Goal: Task Accomplishment & Management: Manage account settings

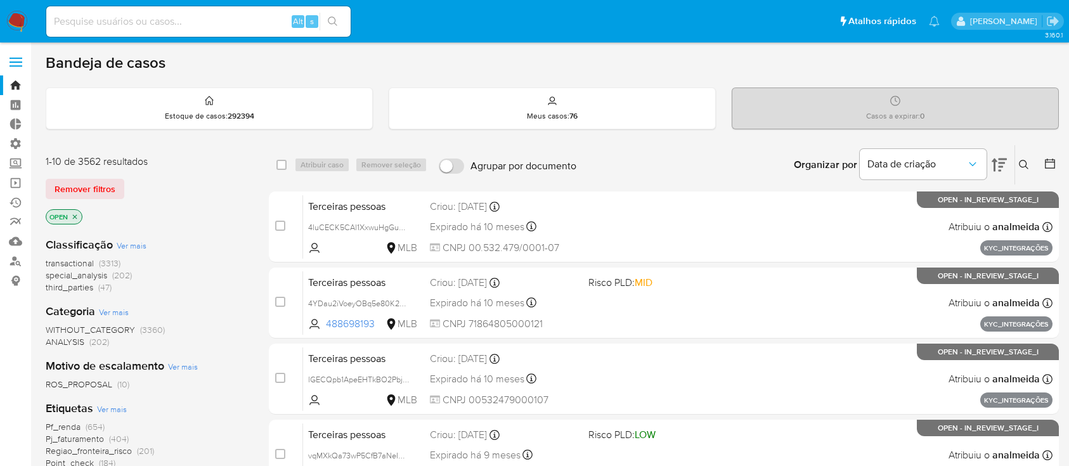
scroll to position [95, 0]
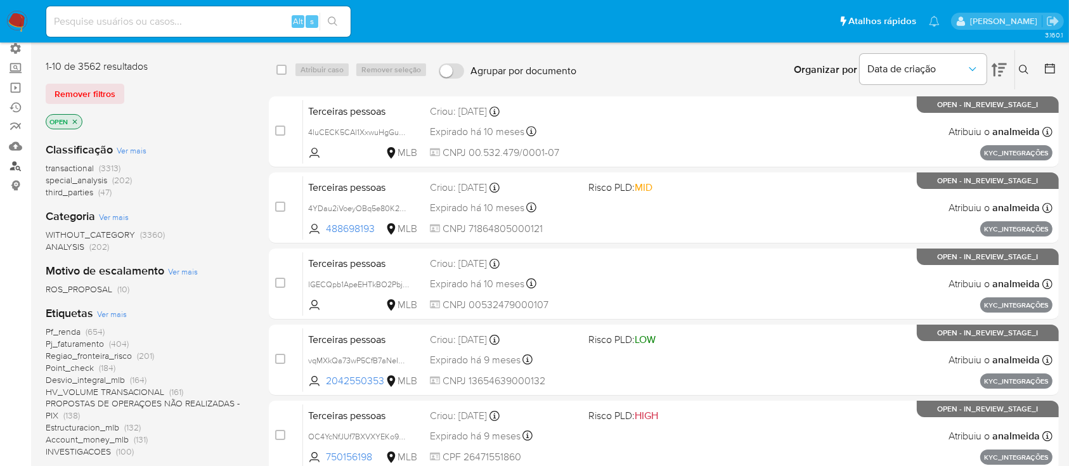
click at [15, 169] on link "Localizador de pessoas" at bounding box center [75, 166] width 151 height 20
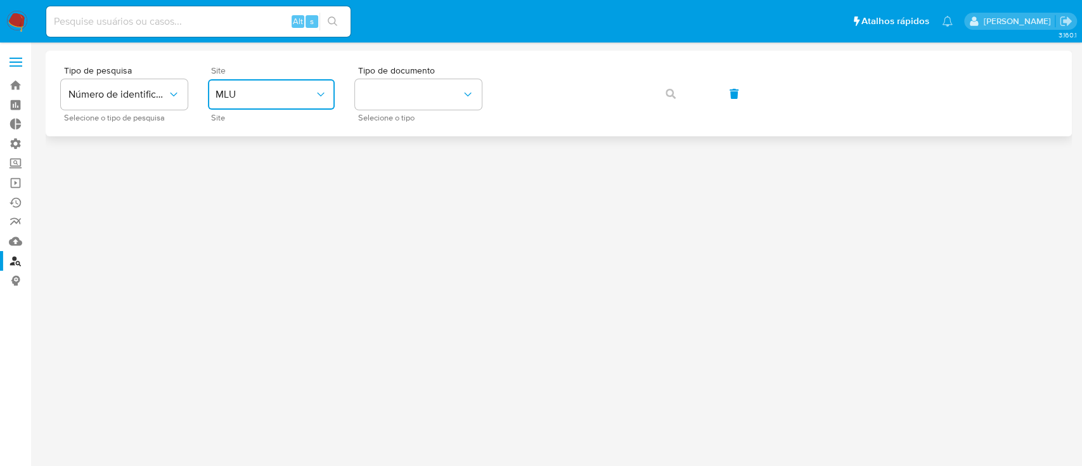
click at [288, 99] on span "MLU" at bounding box center [265, 94] width 99 height 13
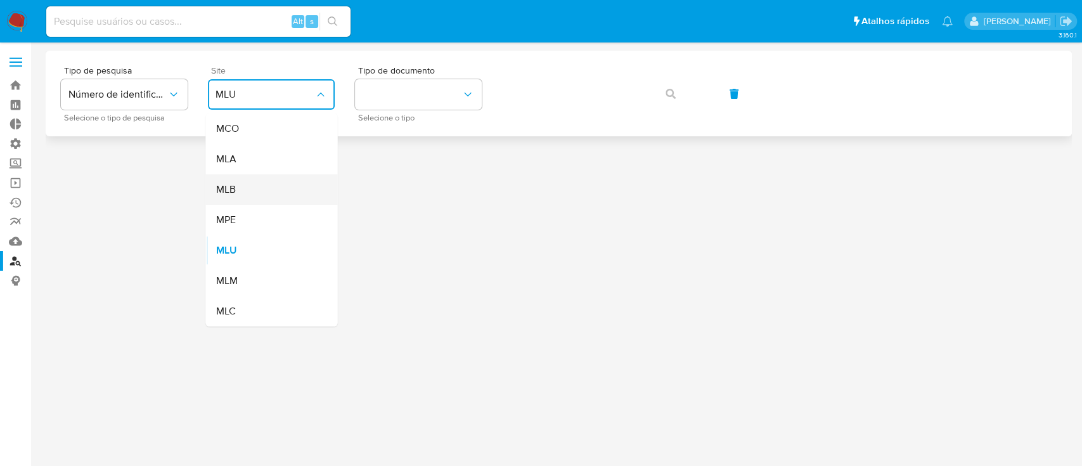
click at [251, 190] on div "MLB" at bounding box center [268, 189] width 104 height 30
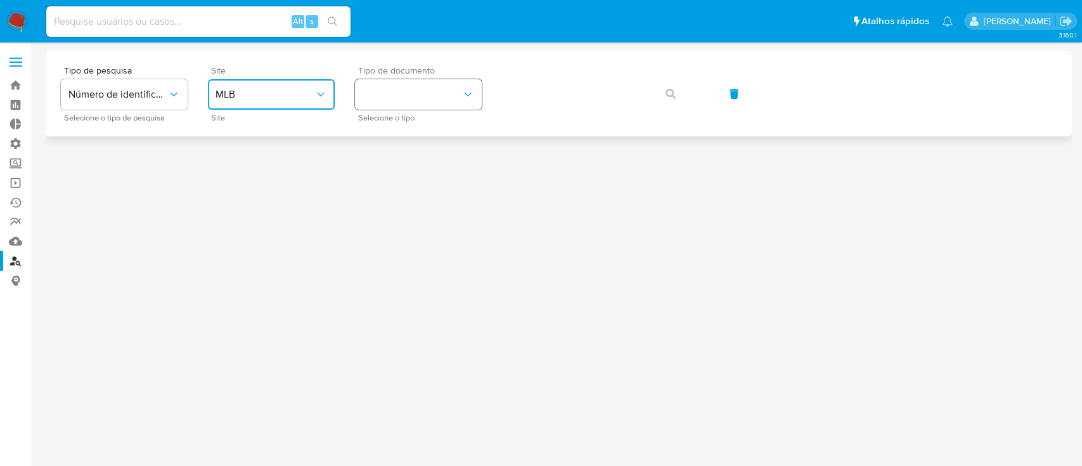
click at [459, 102] on button "identificationType" at bounding box center [418, 94] width 127 height 30
click at [407, 174] on div "CPF CPF" at bounding box center [415, 178] width 104 height 43
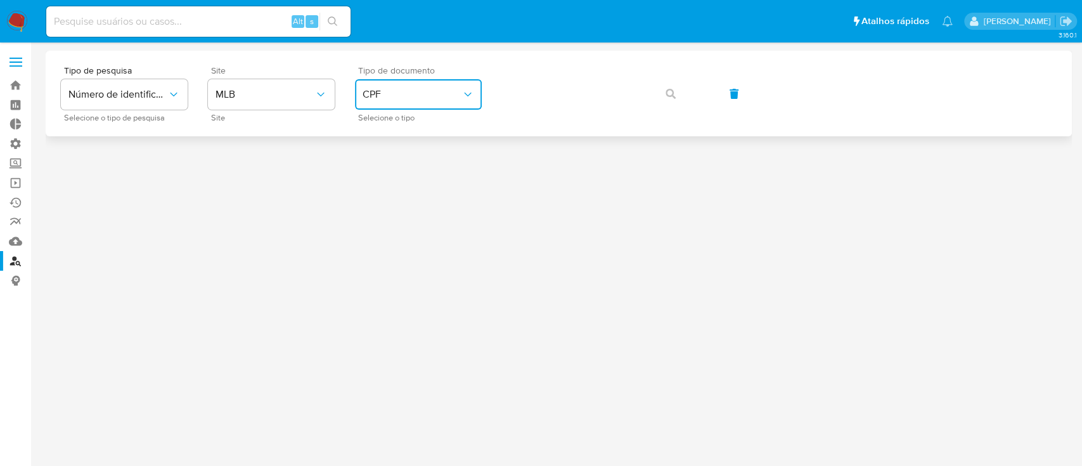
click at [453, 87] on button "CPF" at bounding box center [418, 94] width 127 height 30
click at [413, 126] on div "CNPJ CNPJ" at bounding box center [415, 134] width 104 height 43
click at [667, 93] on icon "button" at bounding box center [671, 94] width 10 height 10
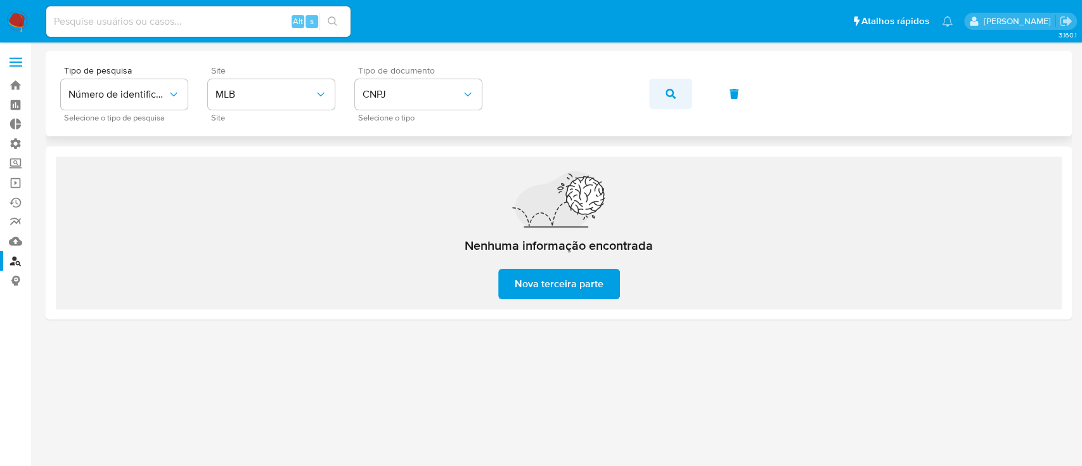
click at [670, 94] on icon "button" at bounding box center [671, 94] width 10 height 10
click at [664, 94] on button "button" at bounding box center [670, 94] width 43 height 30
click at [671, 97] on icon "button" at bounding box center [671, 94] width 10 height 10
click at [164, 22] on input at bounding box center [198, 21] width 304 height 16
paste input "1305036763"
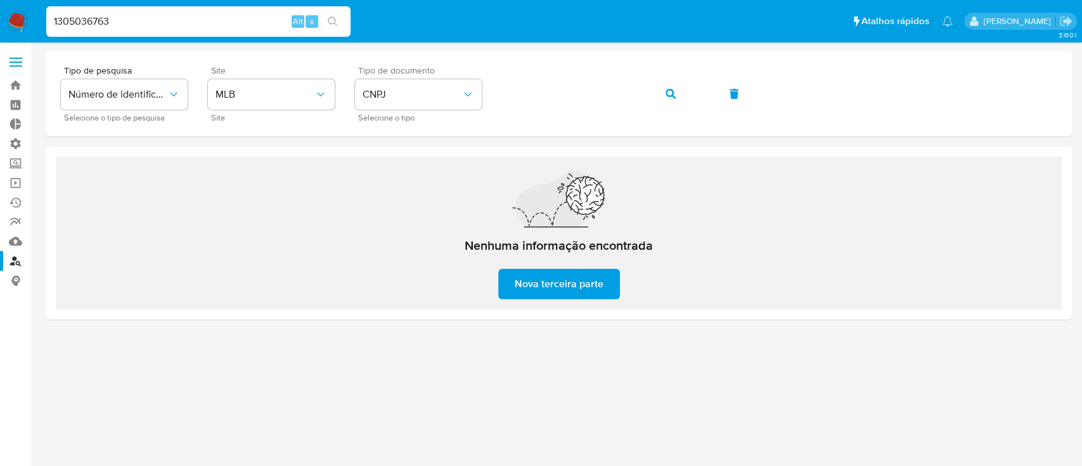
type input "1305036763"
click at [339, 27] on button "search-icon" at bounding box center [333, 22] width 26 height 18
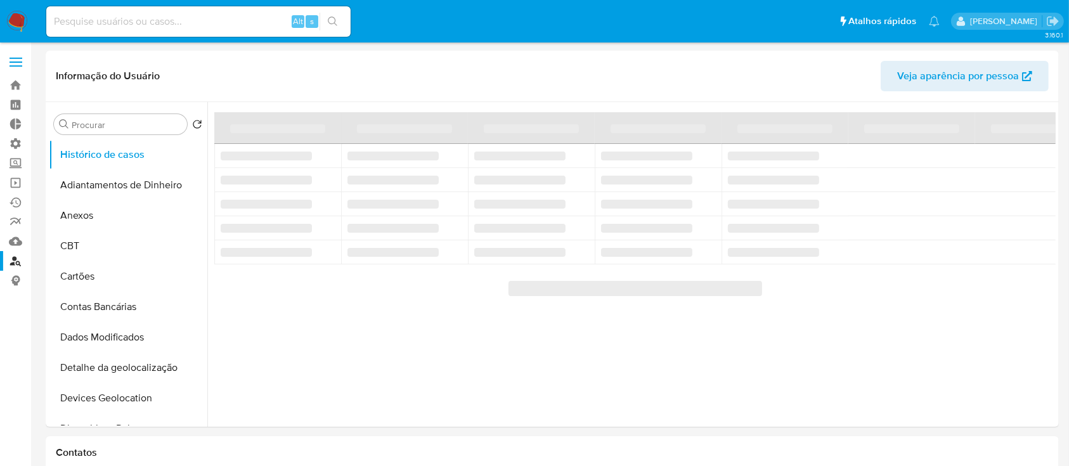
select select "10"
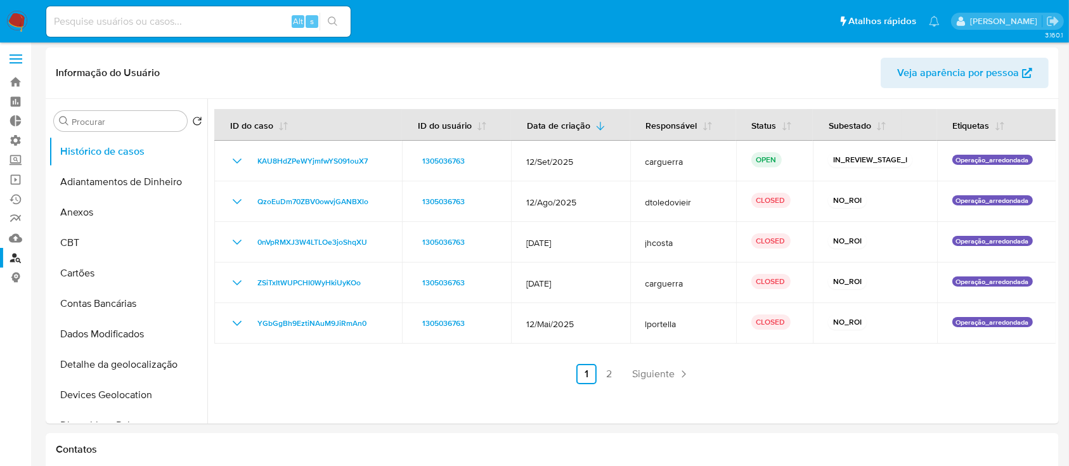
scroll to position [3, 0]
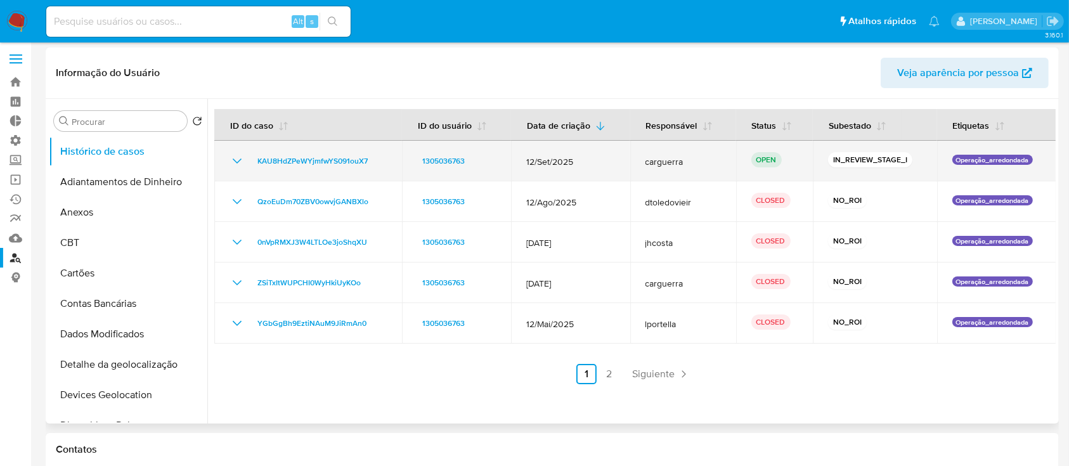
drag, startPoint x: 398, startPoint y: 155, endPoint x: 271, endPoint y: 141, distance: 127.6
click at [271, 141] on td "KAU8HdZPeWYjmfwYS091ouX7" at bounding box center [308, 161] width 188 height 41
drag, startPoint x: 377, startPoint y: 130, endPoint x: 599, endPoint y: 143, distance: 222.3
click at [599, 143] on table "ID do caso ID do usuário Data de criação Responsável Status Subestado Etiquetas…" at bounding box center [635, 226] width 842 height 235
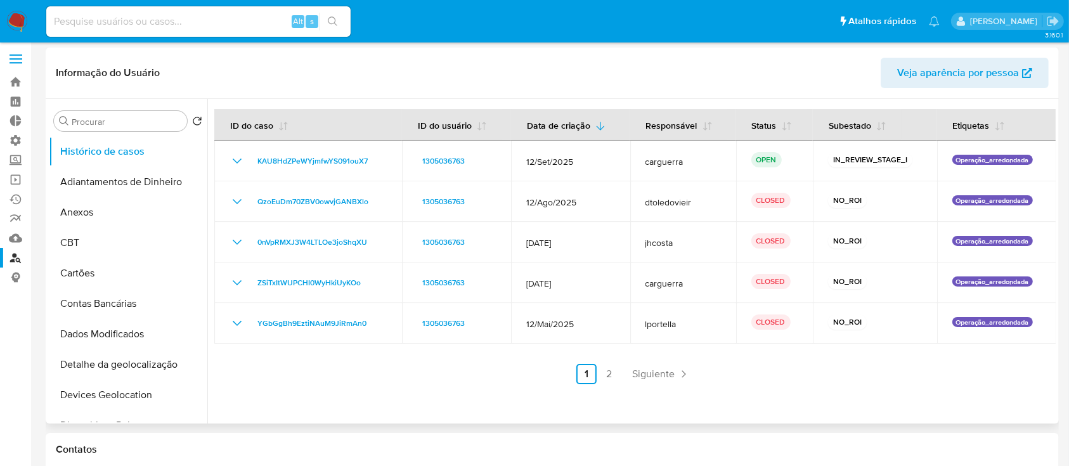
click at [532, 74] on header "Informação do Usuário Veja aparência por pessoa" at bounding box center [552, 73] width 993 height 30
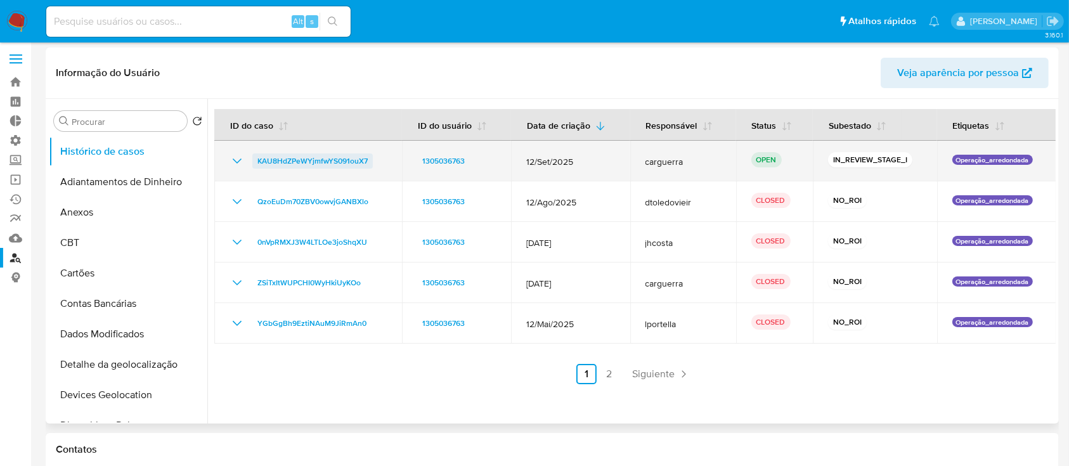
drag, startPoint x: 382, startPoint y: 160, endPoint x: 259, endPoint y: 155, distance: 123.7
click at [259, 155] on div "KAU8HdZPeWYjmfwYS091ouX7" at bounding box center [308, 160] width 157 height 15
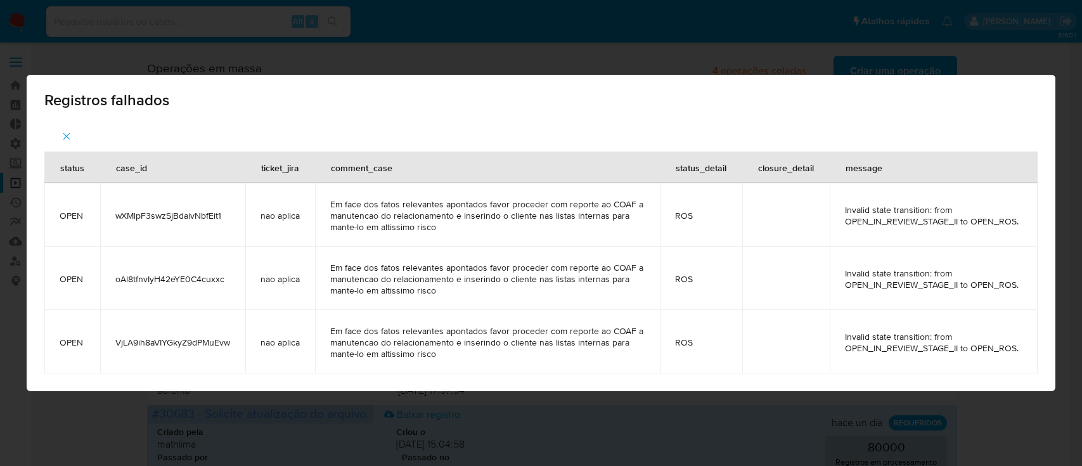
scroll to position [609, 0]
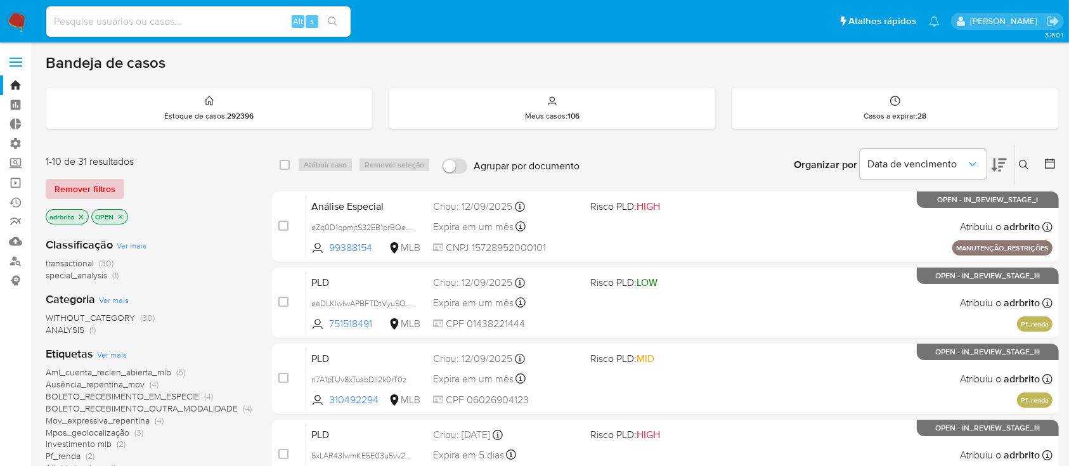
click at [89, 186] on span "Remover filtros" at bounding box center [85, 189] width 61 height 18
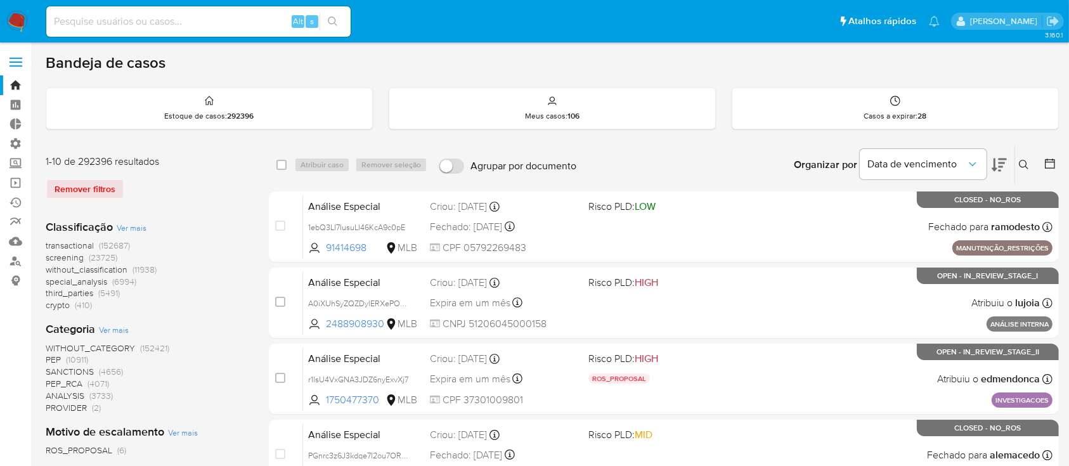
click at [1025, 160] on div "Insira a ID do usuário ou caso Procurar Remover filtros" at bounding box center [1025, 164] width 22 height 39
click at [1025, 160] on icon at bounding box center [1024, 165] width 10 height 10
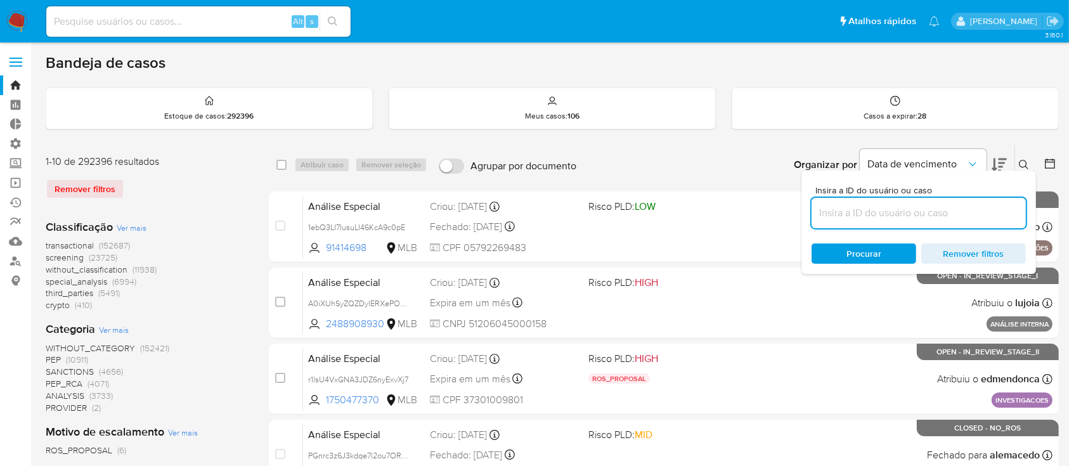
click at [879, 210] on input at bounding box center [919, 213] width 214 height 16
type input "KAU8HdZPeWYjmfwYS091ouX7"
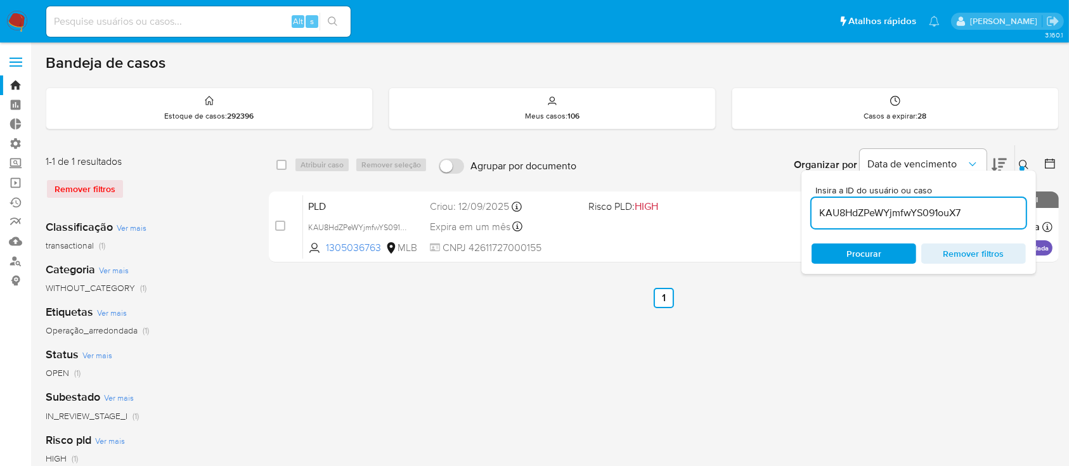
click at [1024, 166] on div at bounding box center [1021, 168] width 5 height 5
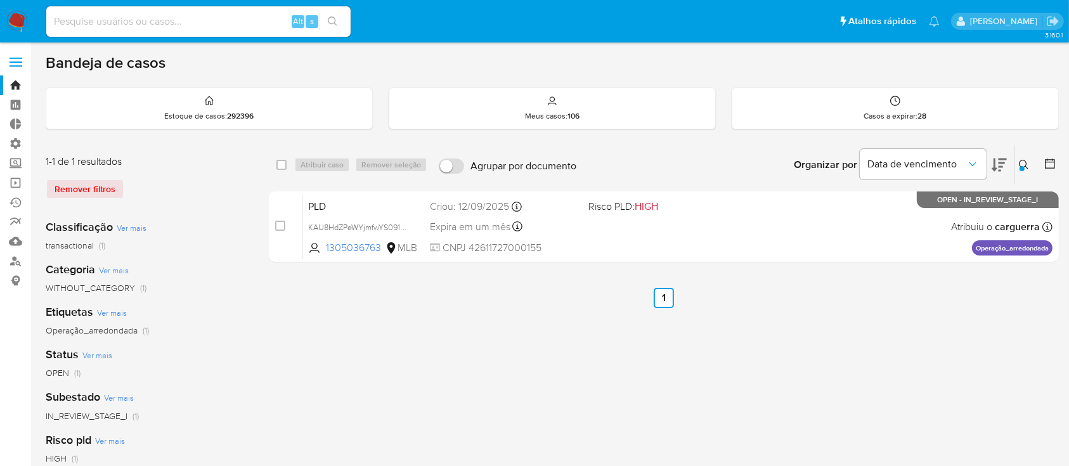
click at [431, 347] on div "select-all-cases-checkbox Atribuir caso Remover seleção Agrupar por documento O…" at bounding box center [664, 423] width 790 height 557
click at [283, 159] on div "select-all-cases-checkbox" at bounding box center [281, 165] width 10 height 13
click at [283, 161] on input "checkbox" at bounding box center [281, 165] width 10 height 10
checkbox input "true"
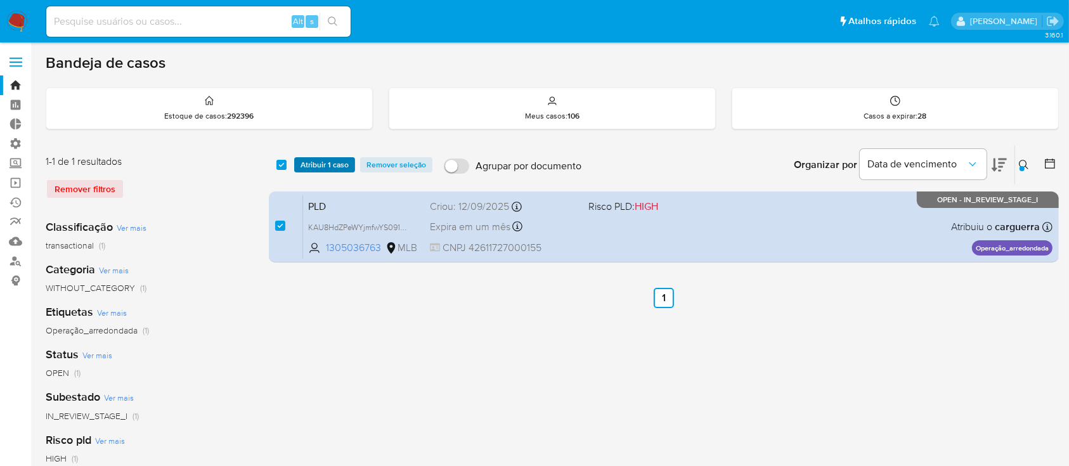
click at [314, 164] on span "Atribuir 1 caso" at bounding box center [325, 165] width 48 height 13
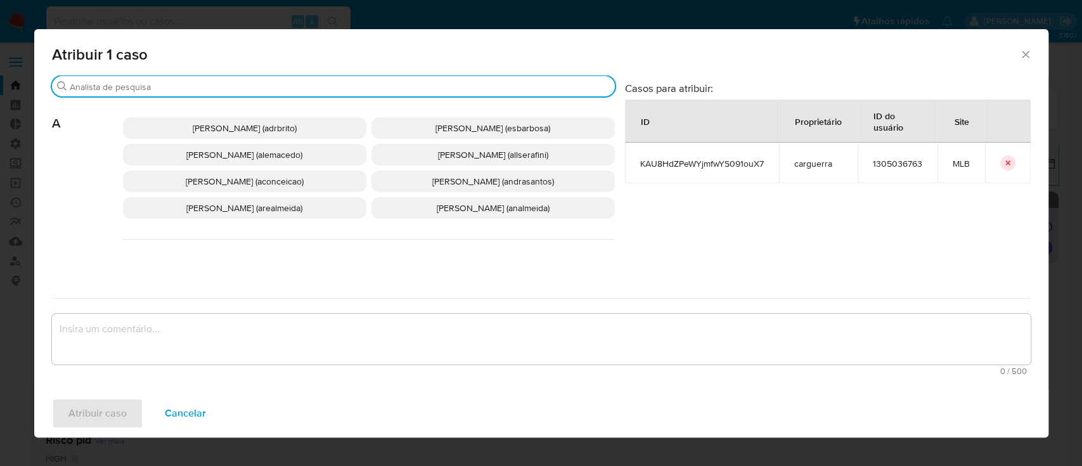
click at [244, 89] on input "Buscar" at bounding box center [340, 86] width 540 height 11
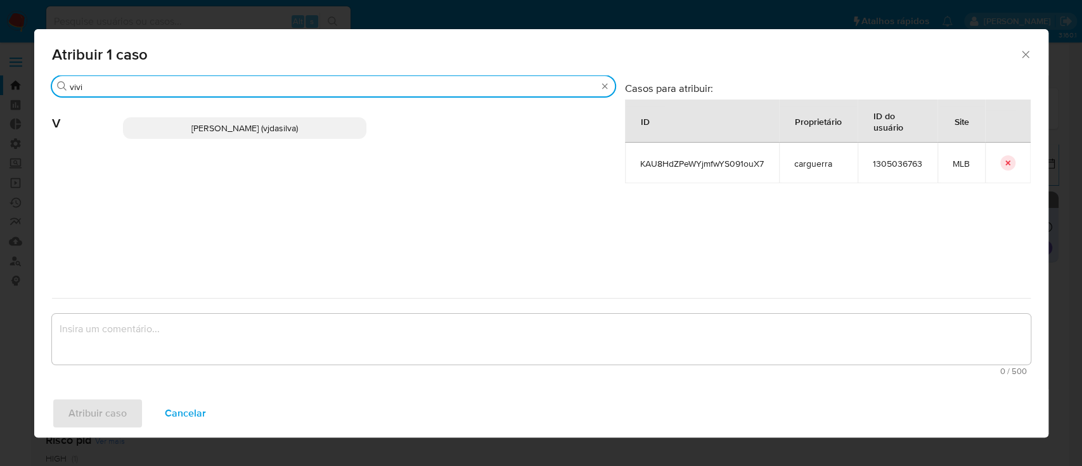
type input "vivi"
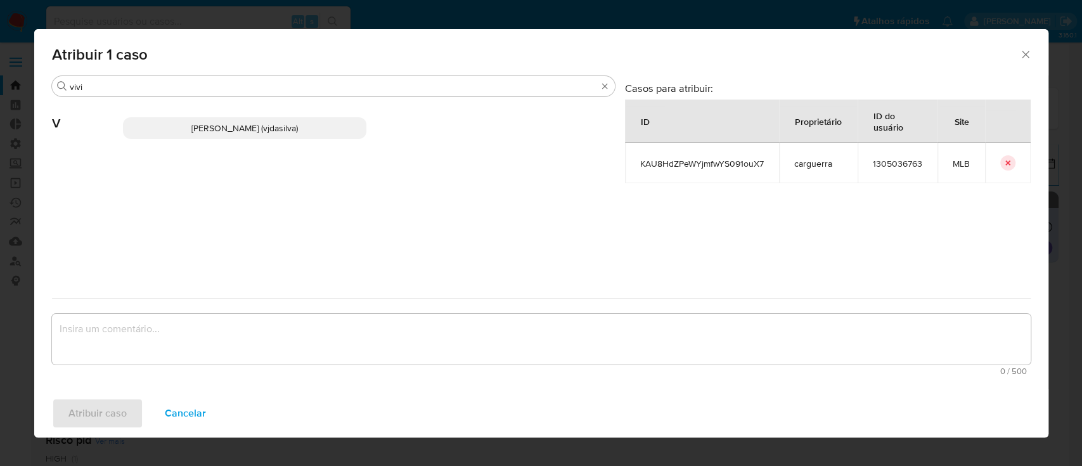
click at [227, 127] on span "Viviane Jesus Da Silva (vjdasilva)" at bounding box center [244, 128] width 107 height 13
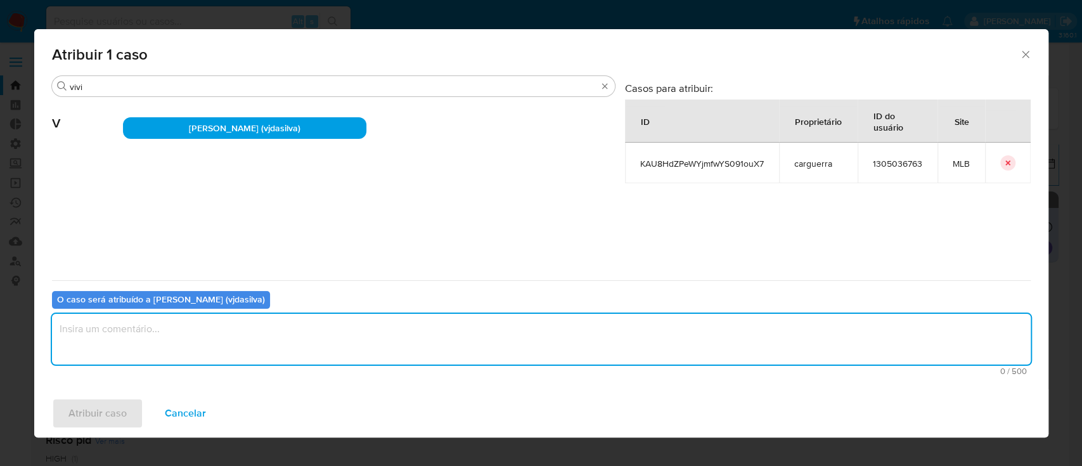
click at [171, 344] on textarea "assign-modal" at bounding box center [541, 339] width 979 height 51
type textarea "ok"
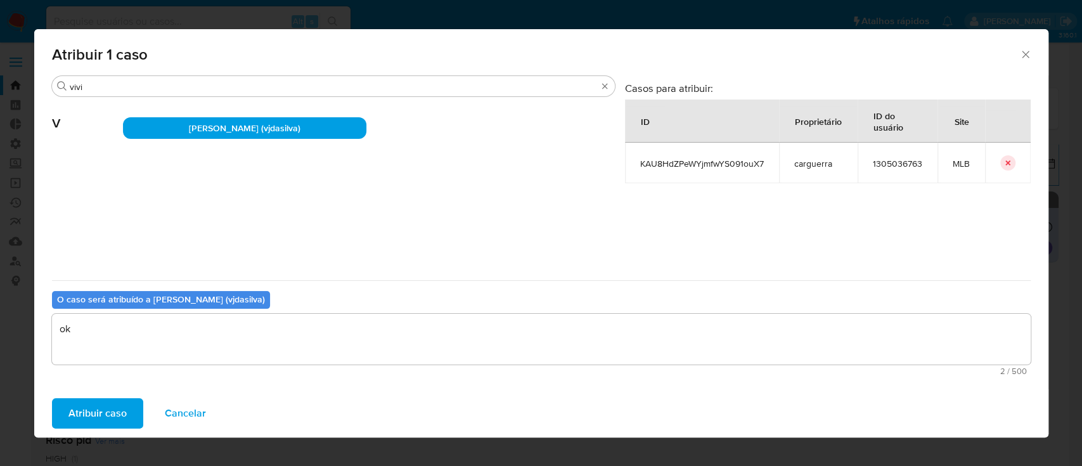
click at [108, 403] on span "Atribuir caso" at bounding box center [97, 413] width 58 height 28
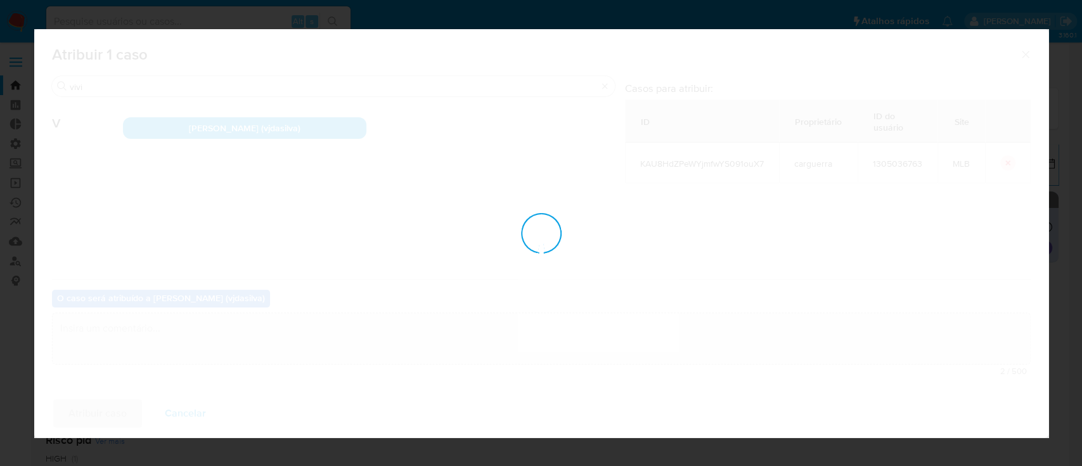
checkbox input "false"
